Goal: Check status: Check status

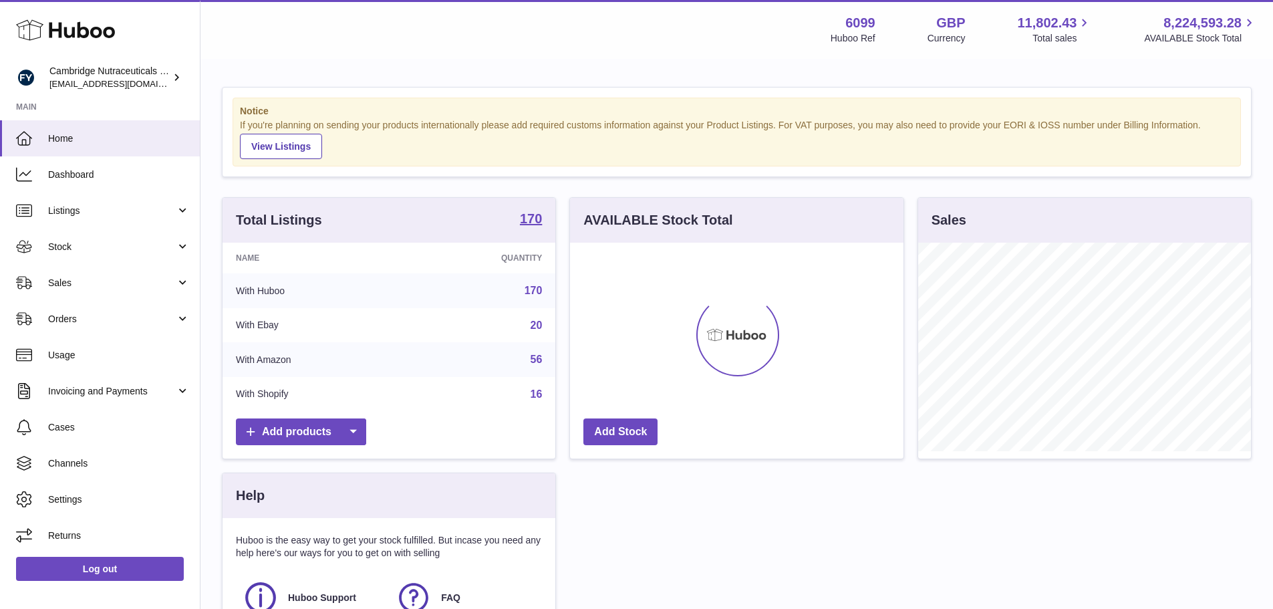
scroll to position [209, 333]
click at [150, 237] on link "Stock" at bounding box center [100, 247] width 200 height 36
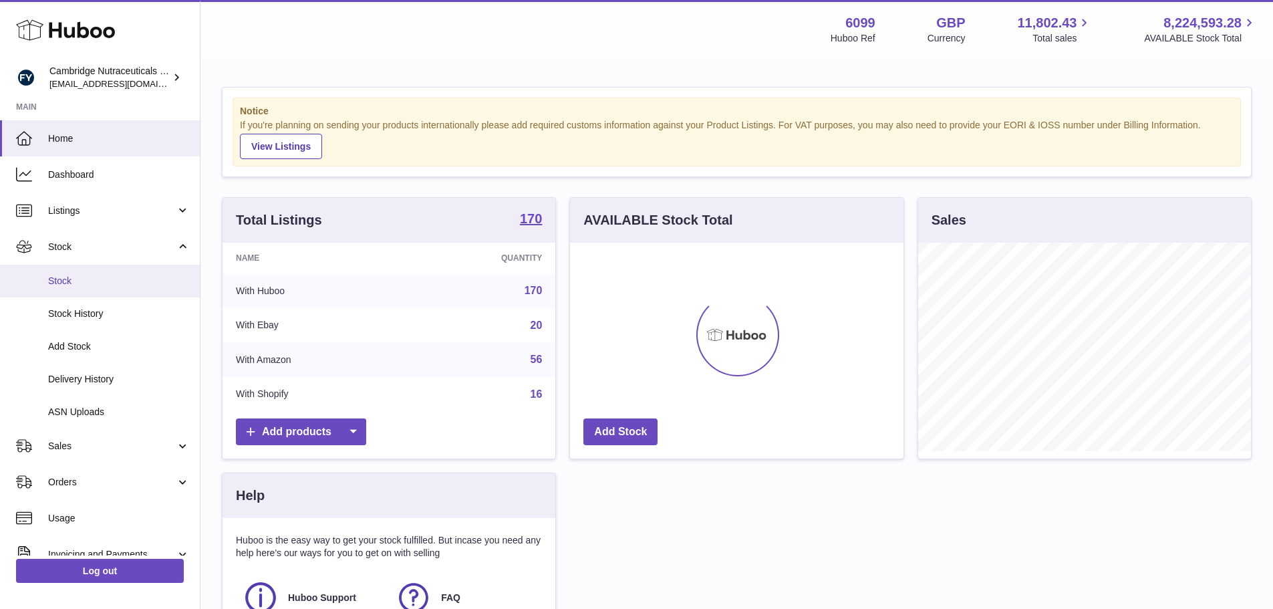
click at [136, 282] on span "Stock" at bounding box center [119, 281] width 142 height 13
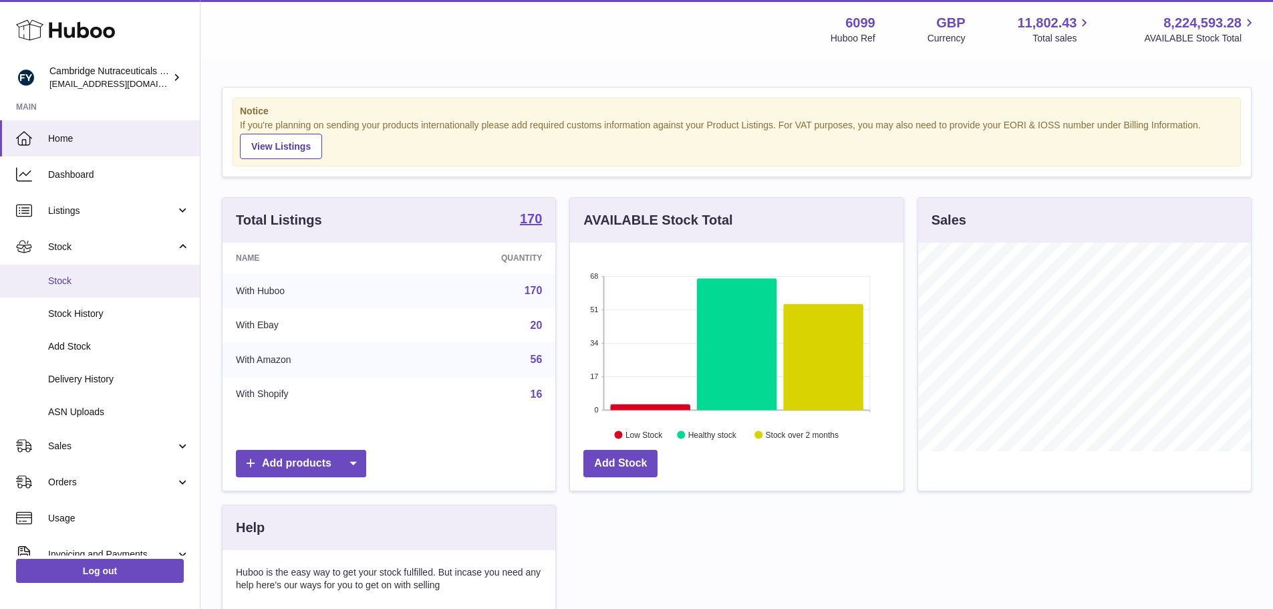
scroll to position [668097, 667973]
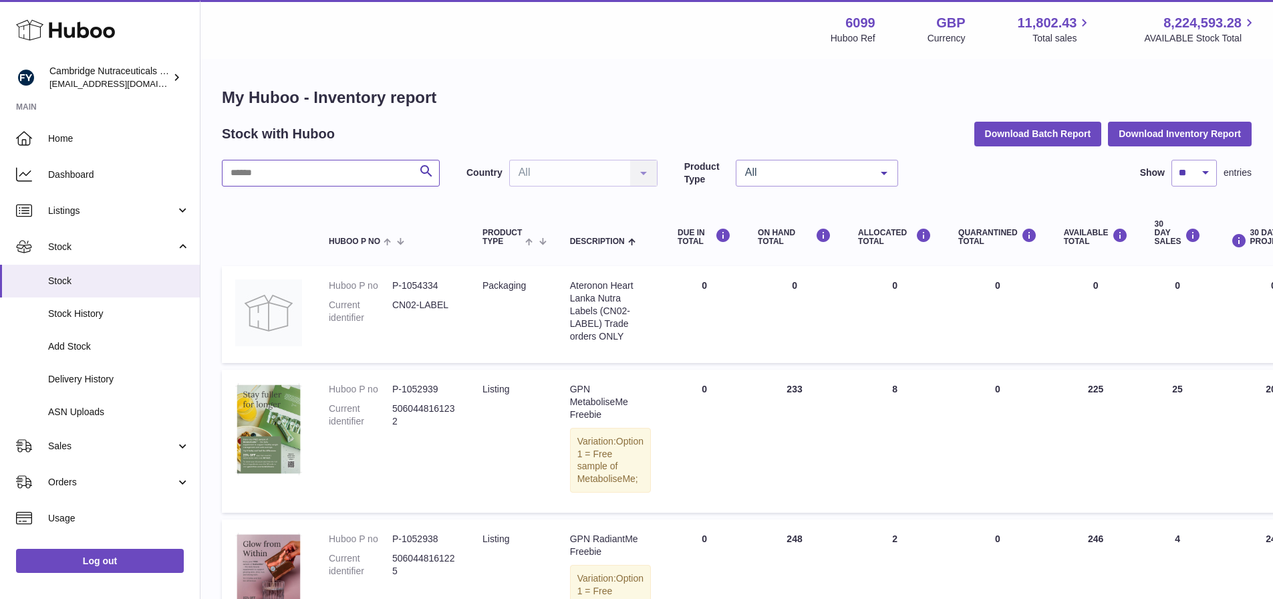
click at [282, 178] on input "text" at bounding box center [331, 173] width 218 height 27
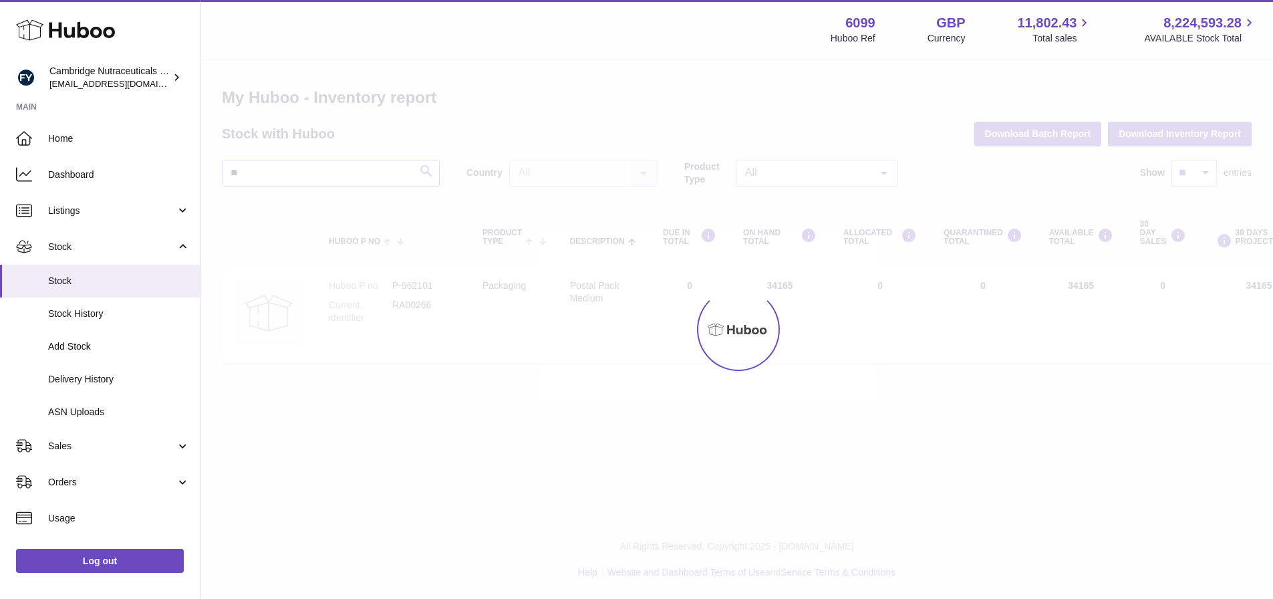
type input "*"
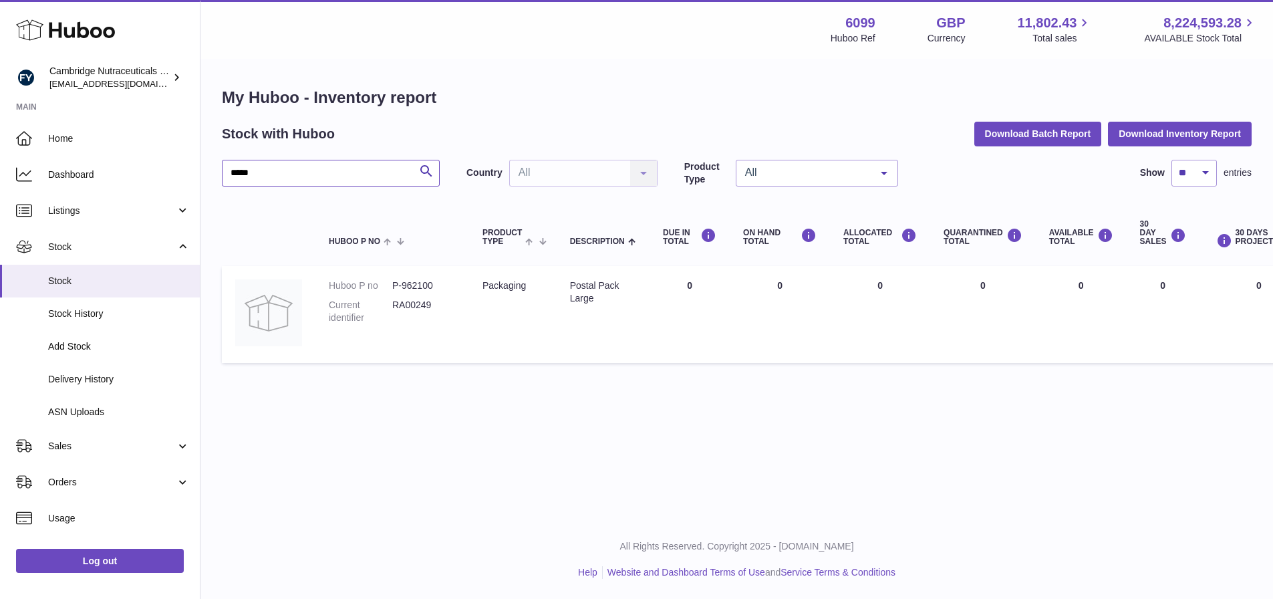
type input "*****"
